Goal: Task Accomplishment & Management: Manage account settings

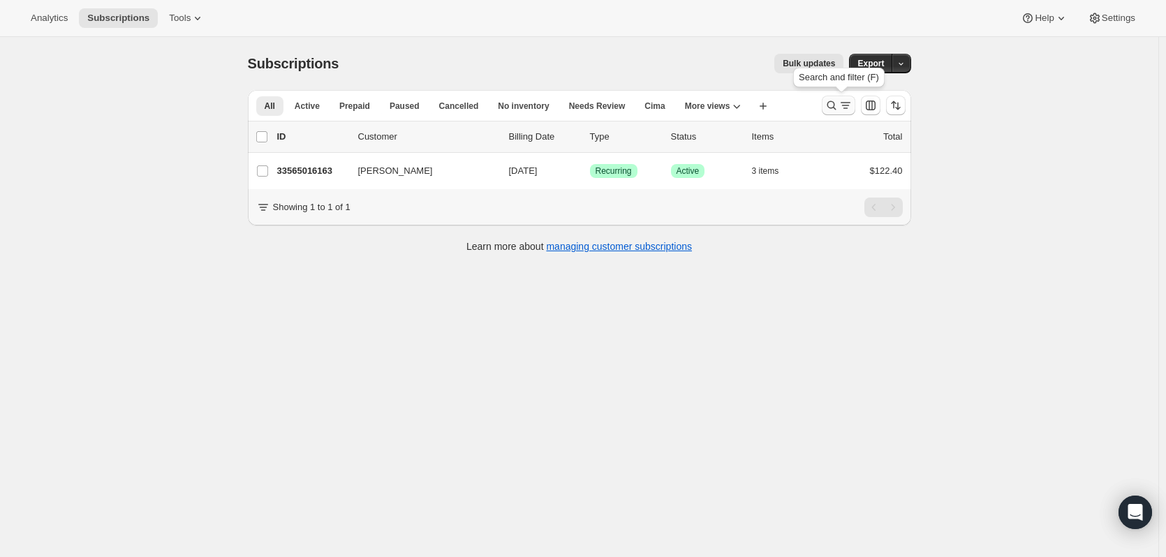
click at [842, 109] on icon "Search and filter results" at bounding box center [846, 105] width 14 height 14
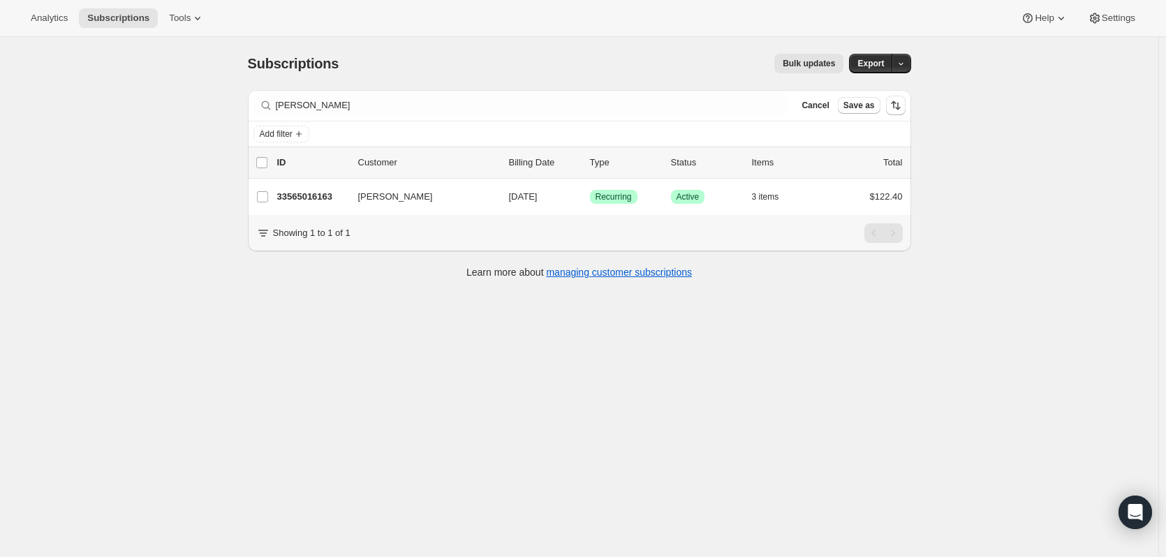
click at [842, 109] on button "Save as" at bounding box center [859, 105] width 43 height 17
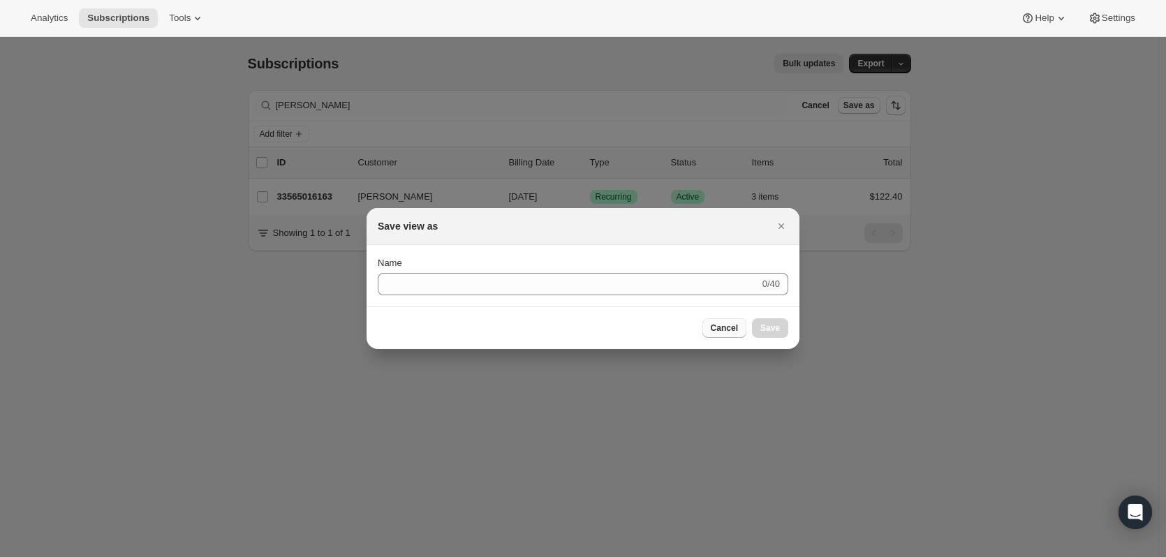
click at [731, 322] on button "Cancel" at bounding box center [725, 329] width 44 height 20
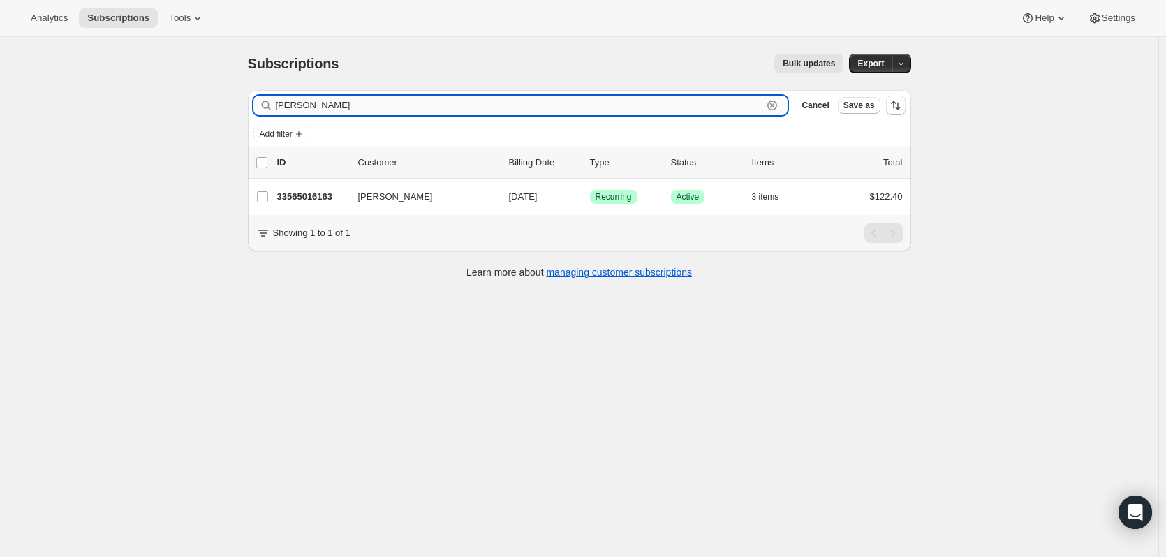
click at [732, 101] on input "[PERSON_NAME]" at bounding box center [520, 106] width 488 height 20
type input "j"
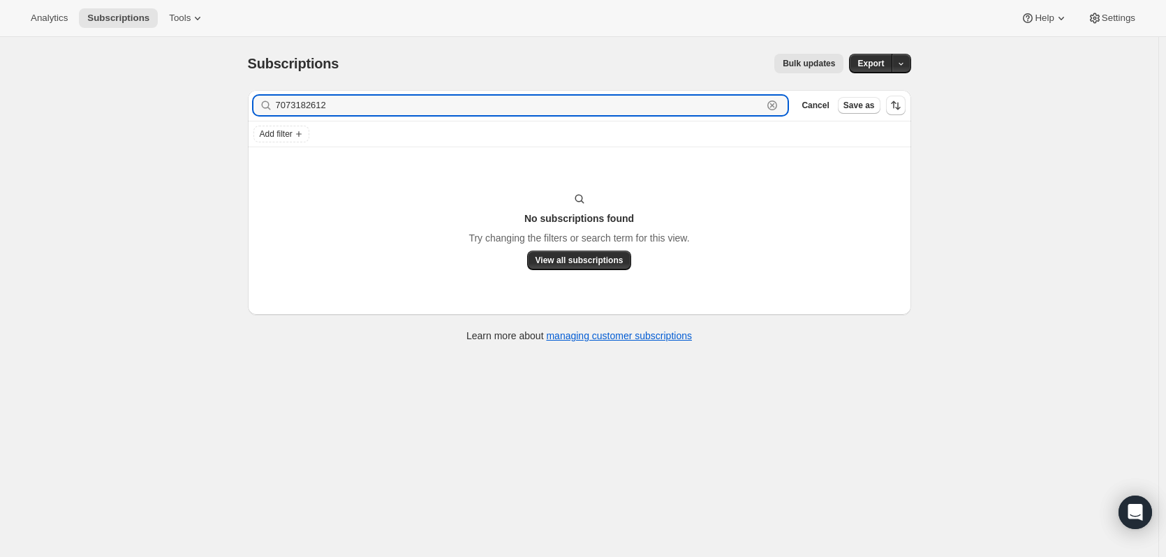
drag, startPoint x: 371, startPoint y: 103, endPoint x: 230, endPoint y: 108, distance: 141.2
click at [230, 108] on div "Subscriptions. This page is ready Subscriptions Bulk updates More actions Bulk …" at bounding box center [579, 315] width 1159 height 557
click at [391, 108] on input "7073182612" at bounding box center [520, 106] width 488 height 20
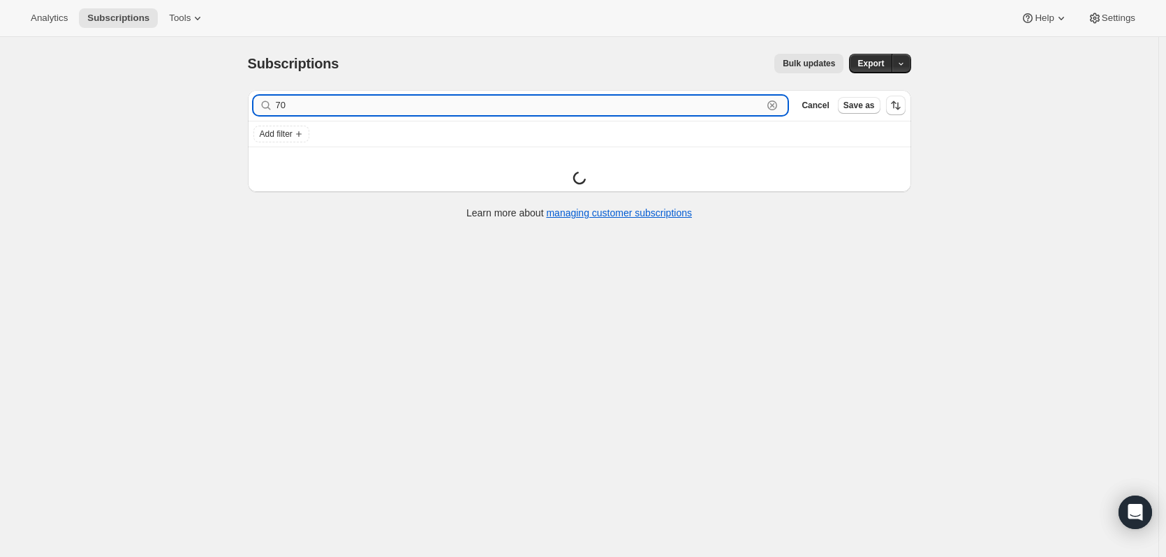
type input "7"
paste input "[PERSON_NAME]"
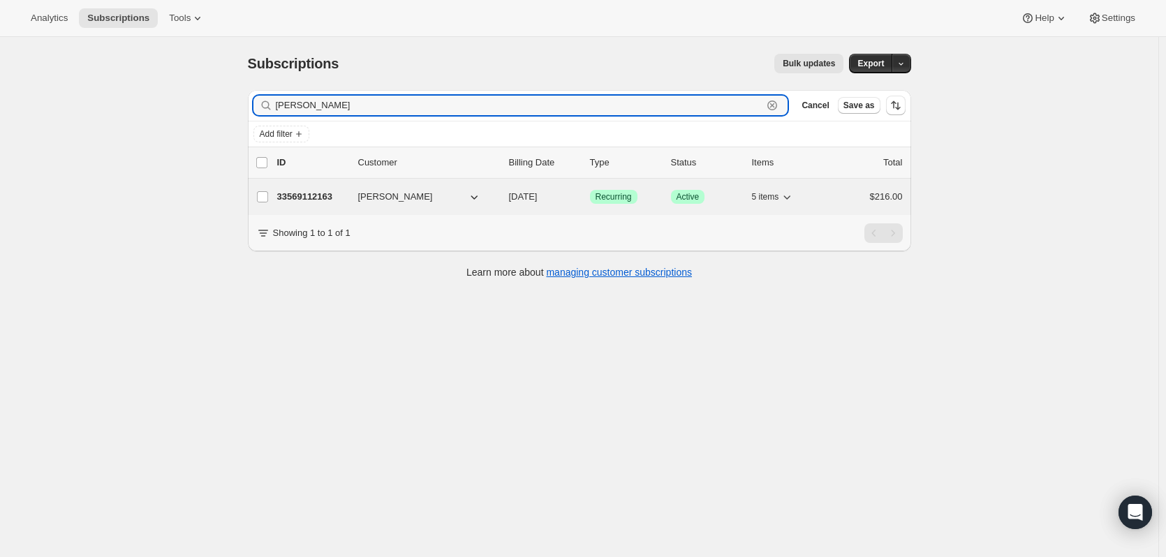
type input "[PERSON_NAME]"
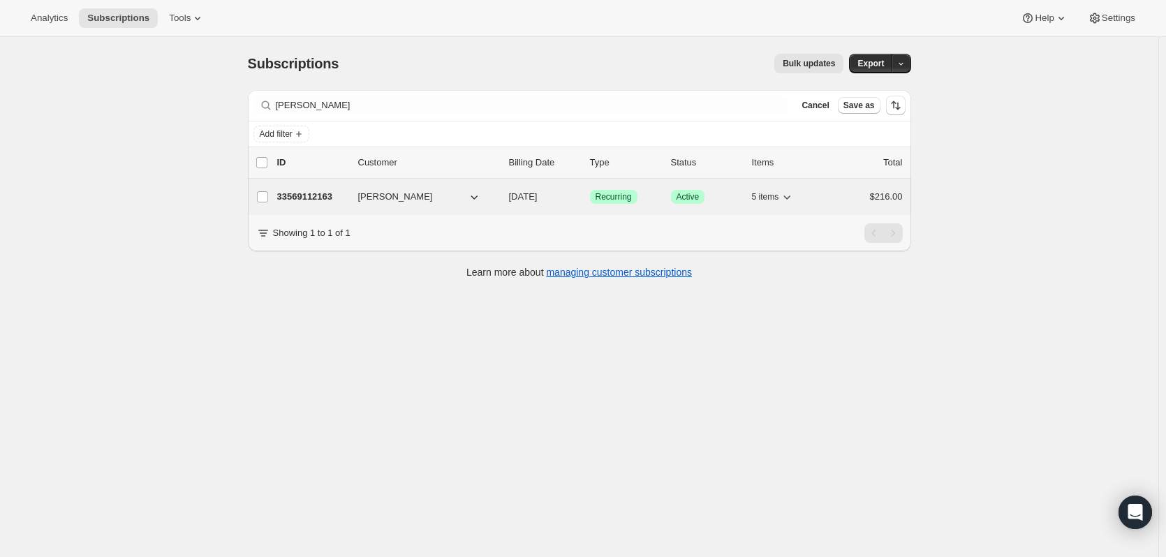
click at [305, 198] on p "33569112163" at bounding box center [312, 197] width 70 height 14
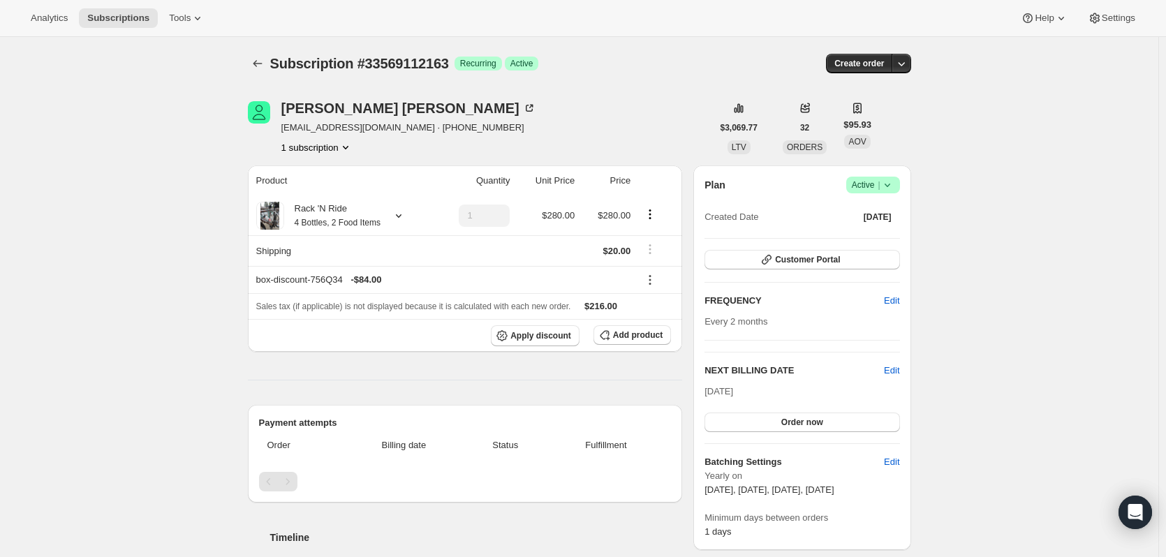
scroll to position [2, 0]
